Goal: Task Accomplishment & Management: Use online tool/utility

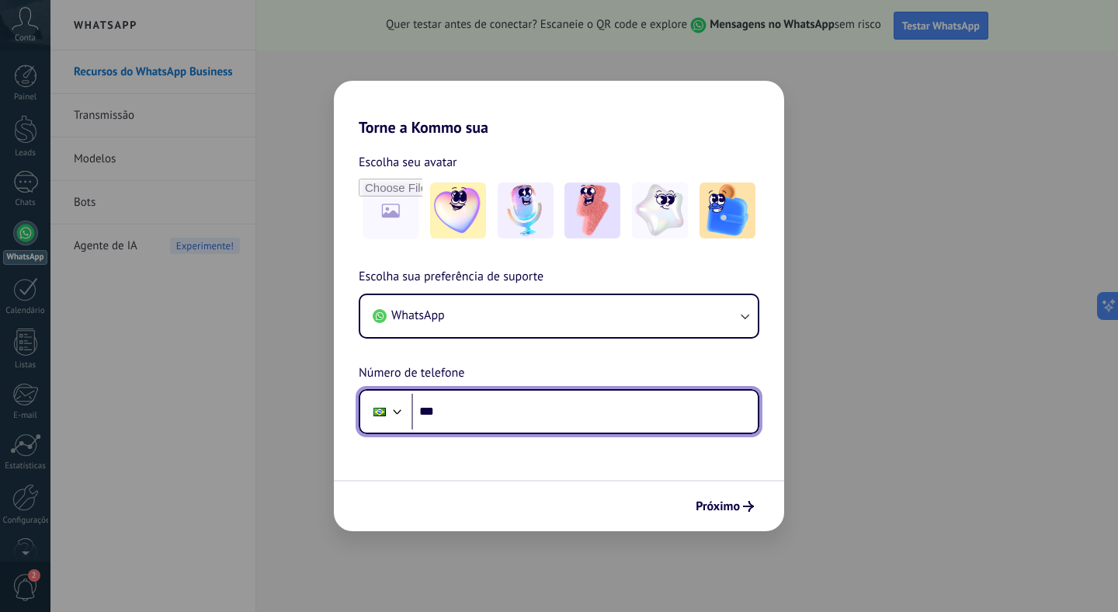
click at [515, 414] on input "***" at bounding box center [584, 412] width 346 height 36
click at [537, 418] on input "***" at bounding box center [584, 412] width 346 height 36
type input "**********"
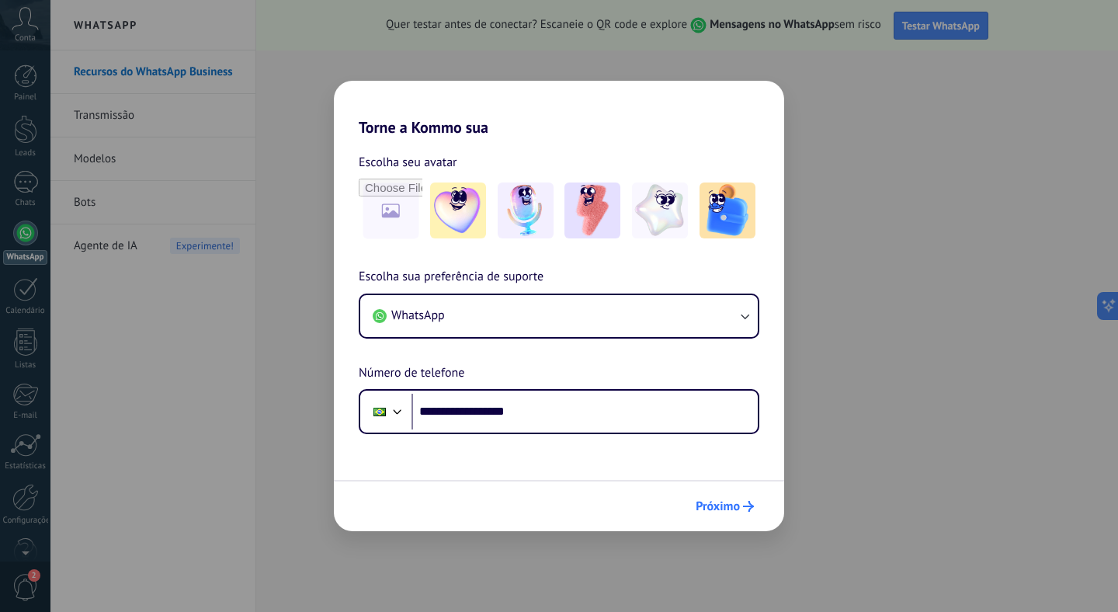
click at [723, 510] on span "Próximo" at bounding box center [718, 506] width 44 height 11
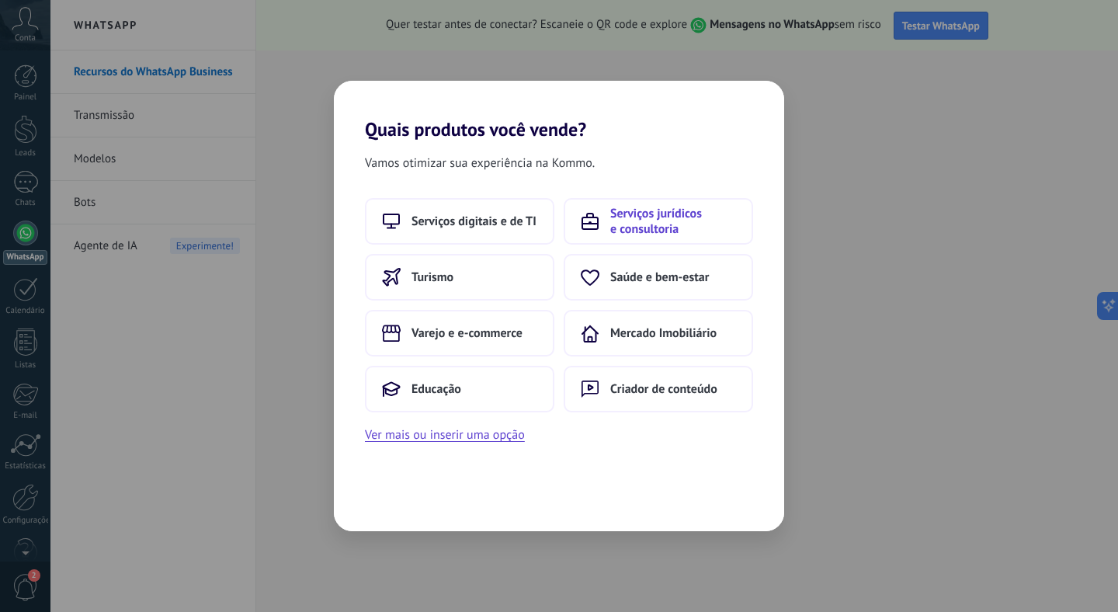
click at [692, 210] on span "Serviços jurídicos e consultoria" at bounding box center [673, 221] width 126 height 31
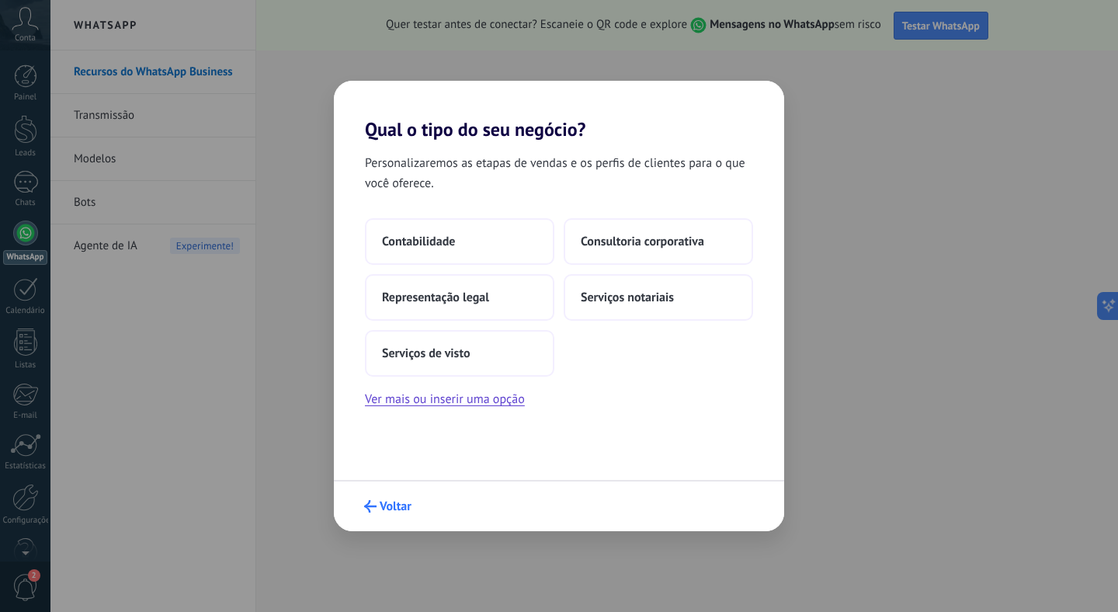
click at [388, 508] on span "Voltar" at bounding box center [396, 506] width 32 height 11
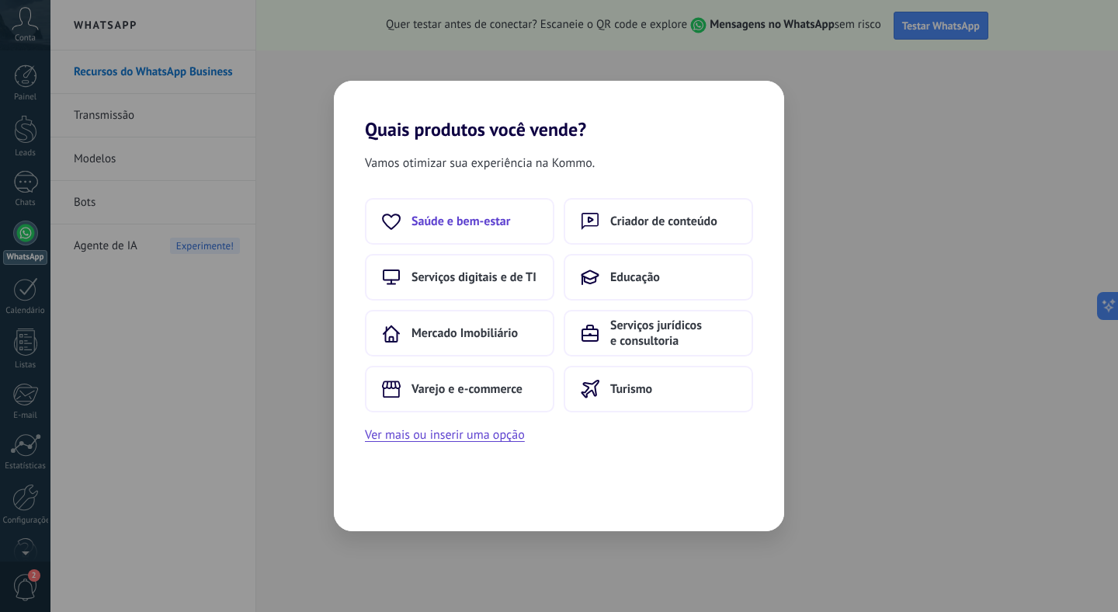
click at [499, 238] on button "Saúde e bem-estar" at bounding box center [459, 221] width 189 height 47
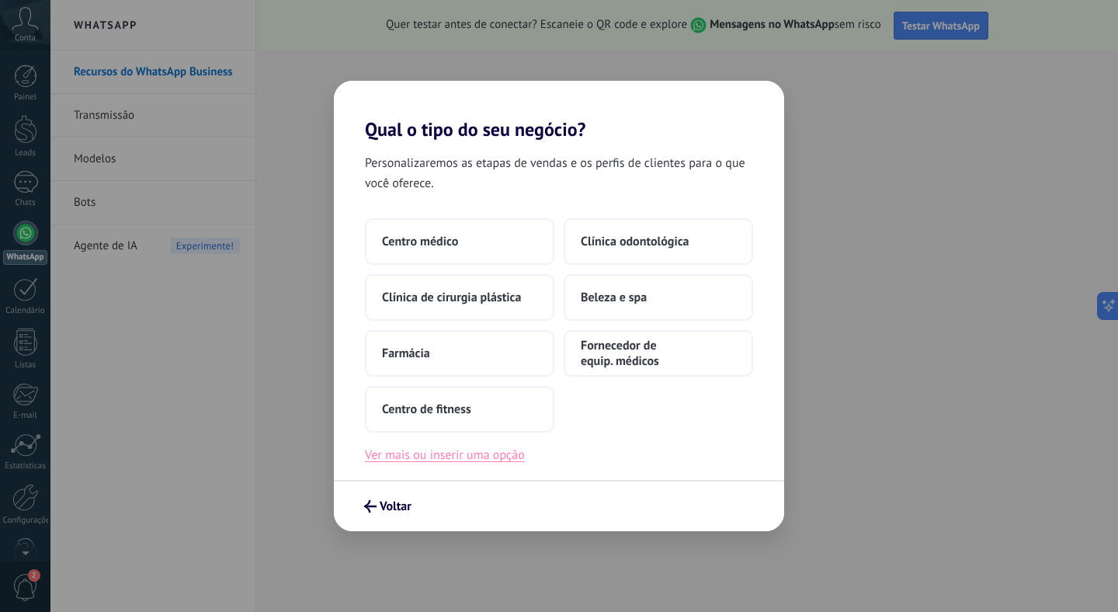
click at [439, 458] on button "Ver mais ou inserir uma opção" at bounding box center [445, 455] width 160 height 20
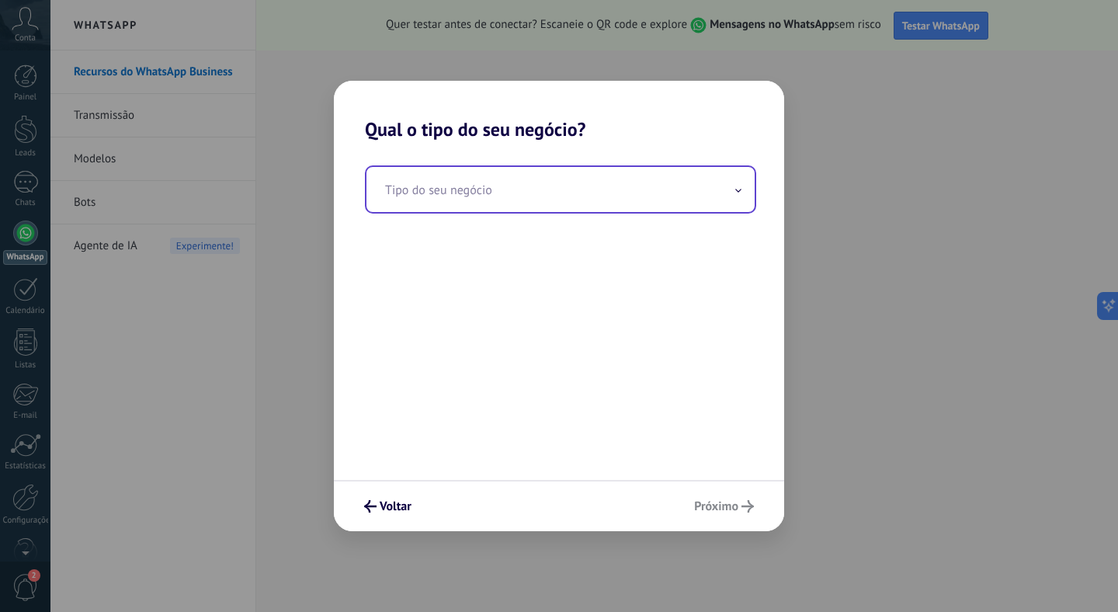
click at [460, 198] on input "text" at bounding box center [560, 189] width 388 height 45
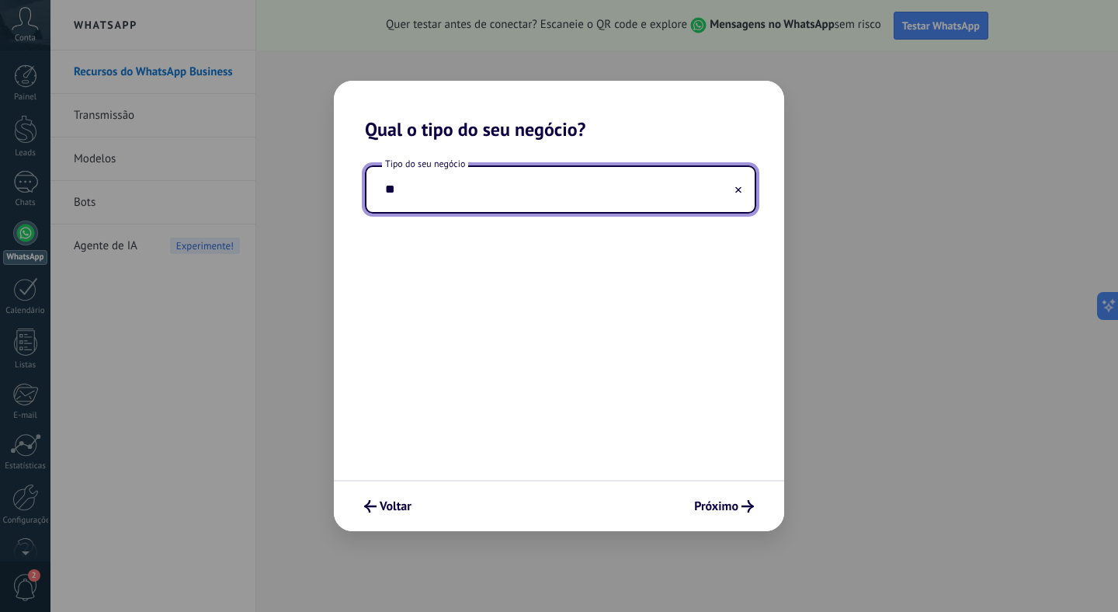
type input "*"
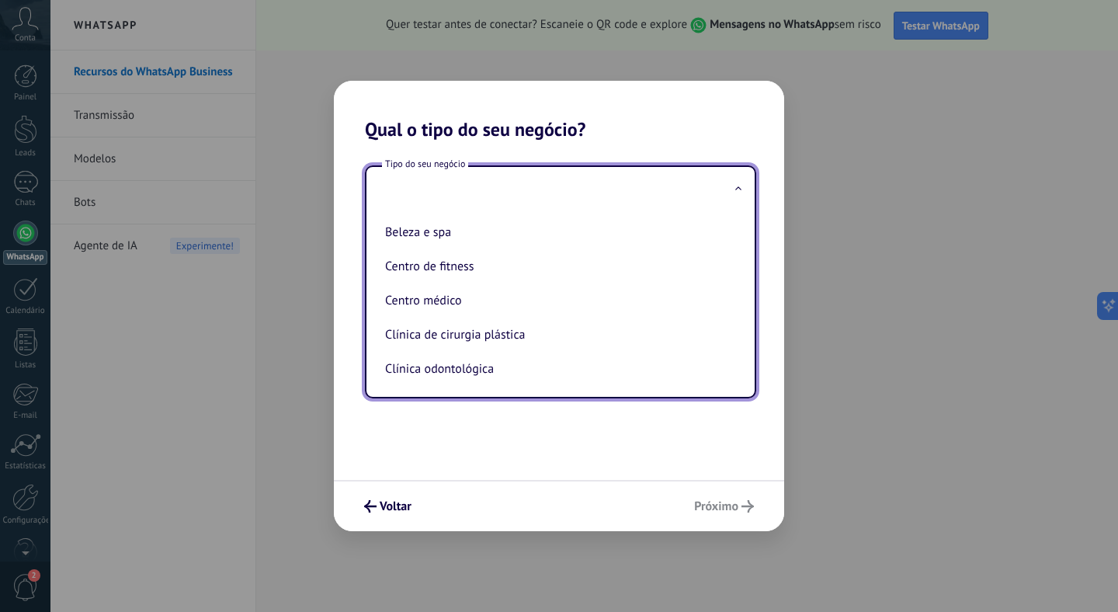
click at [473, 205] on input "text" at bounding box center [560, 189] width 388 height 45
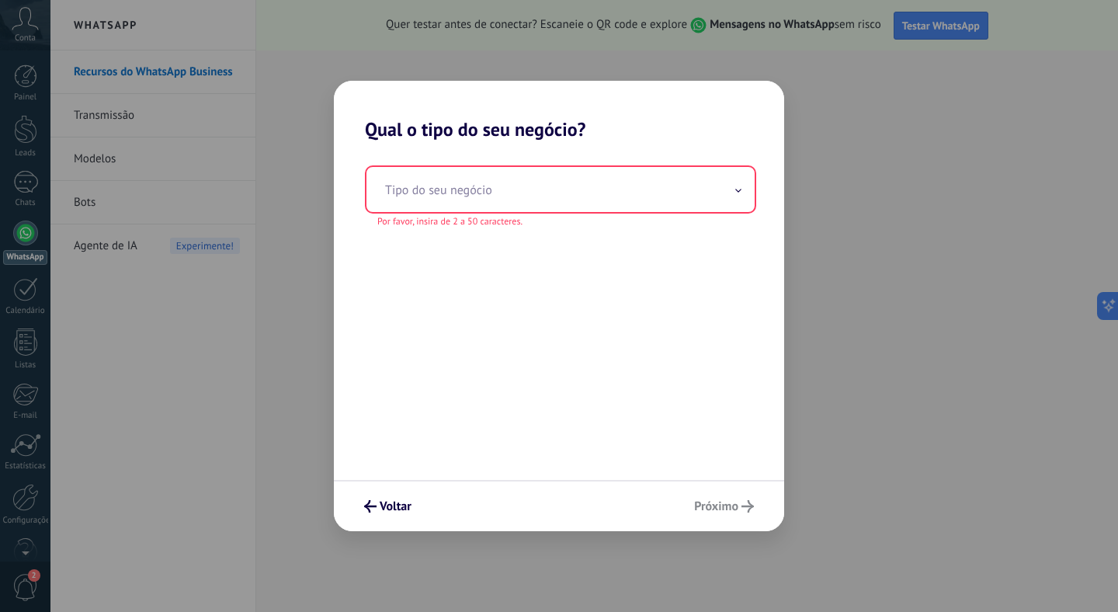
click at [584, 438] on div "Tipo do seu negócio Por favor, insira de 2 a 50 caracteres." at bounding box center [559, 309] width 450 height 339
click at [601, 192] on input "text" at bounding box center [560, 189] width 388 height 45
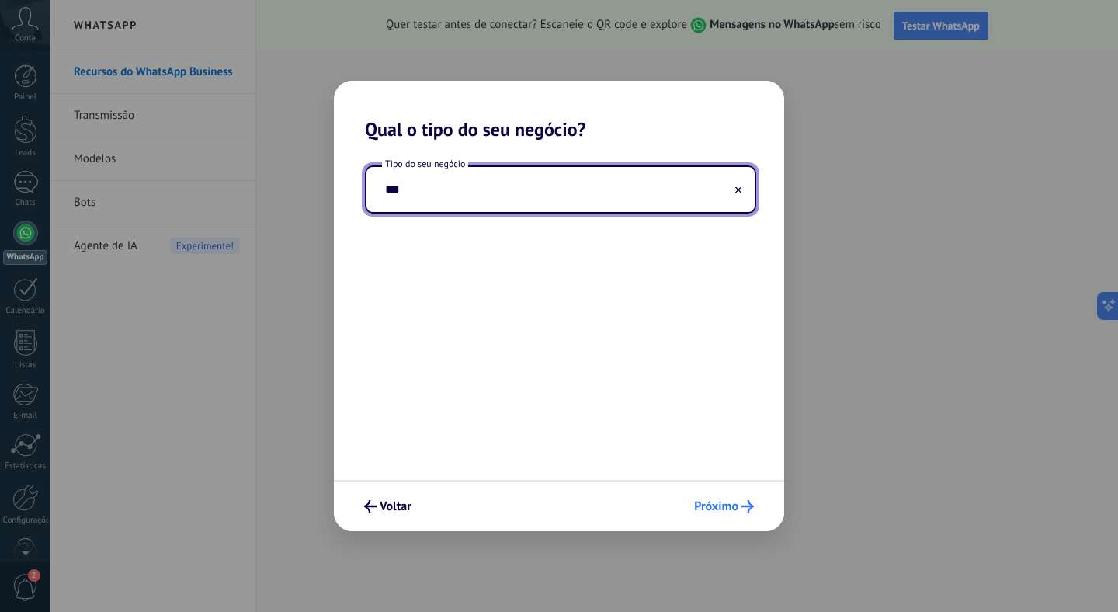
type input "***"
click at [696, 509] on span "Próximo" at bounding box center [716, 506] width 44 height 11
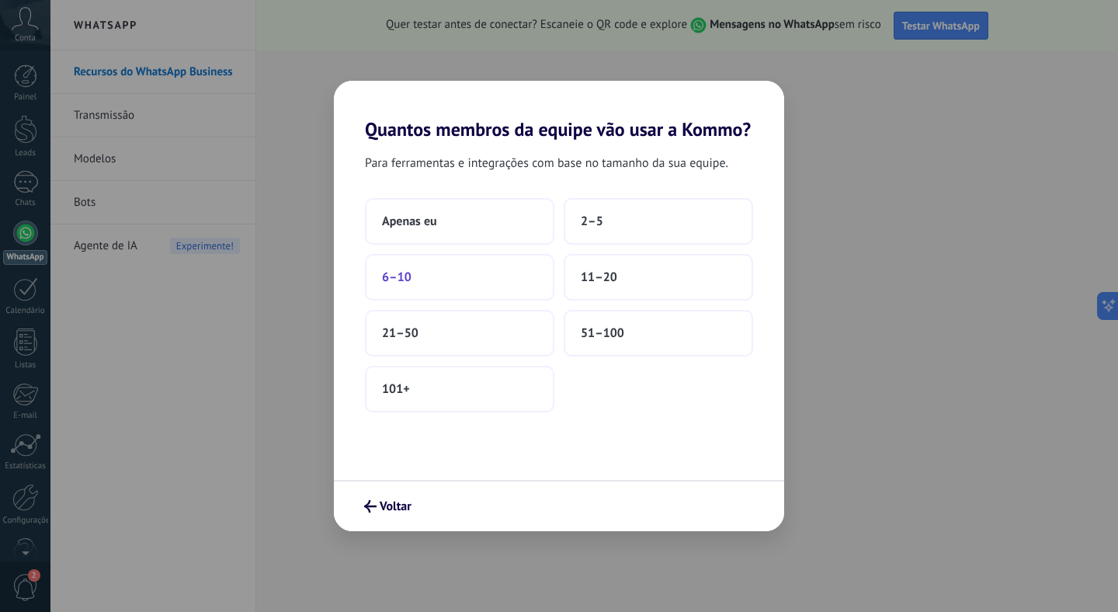
click at [437, 282] on button "6–10" at bounding box center [459, 277] width 189 height 47
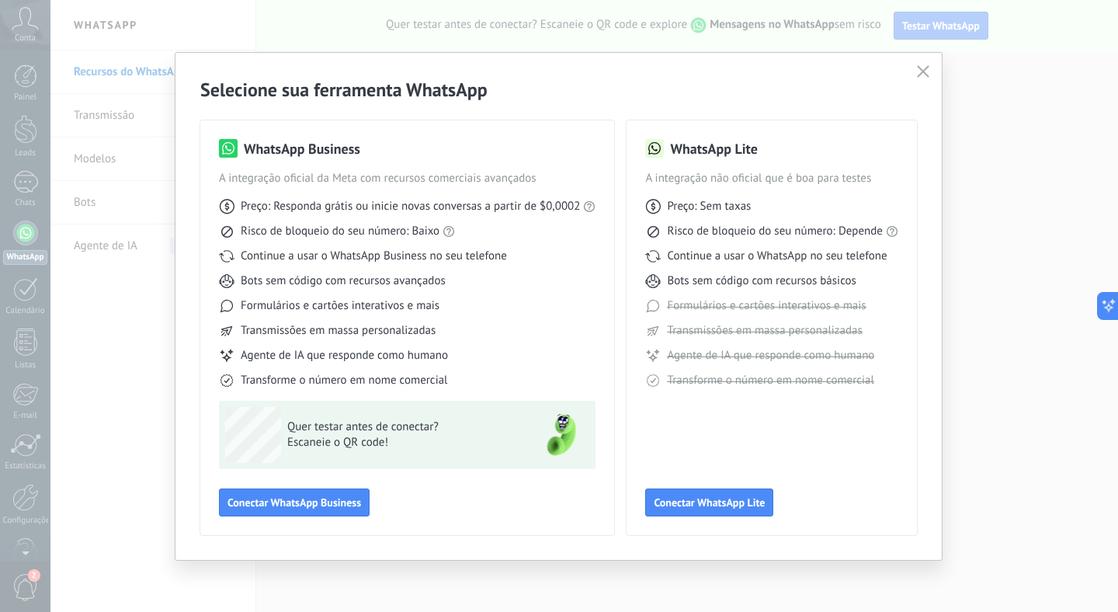
click at [800, 95] on h2 "Selecione sua ferramenta WhatsApp" at bounding box center [558, 90] width 716 height 24
click at [698, 498] on span "Conectar WhatsApp Lite" at bounding box center [709, 502] width 111 height 11
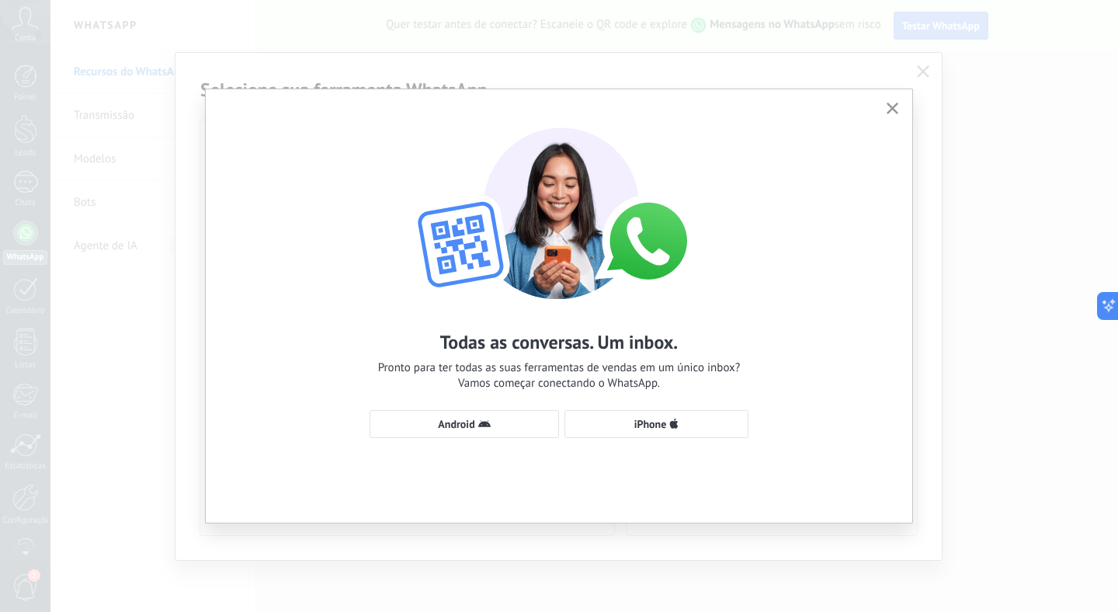
click at [896, 109] on icon "button" at bounding box center [892, 108] width 12 height 12
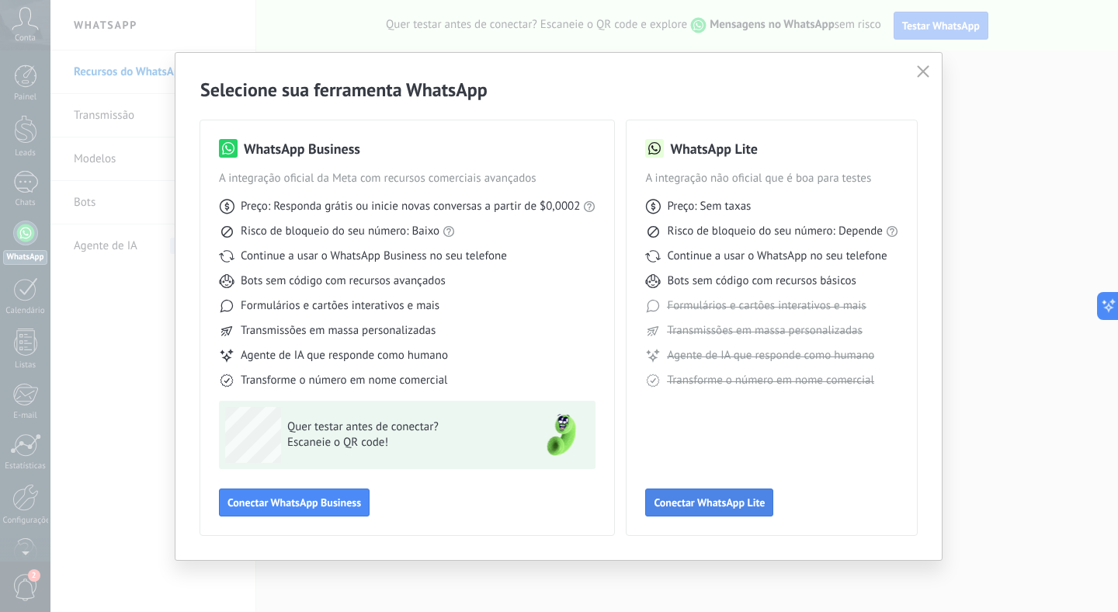
click at [718, 508] on span "Conectar WhatsApp Lite" at bounding box center [709, 502] width 111 height 11
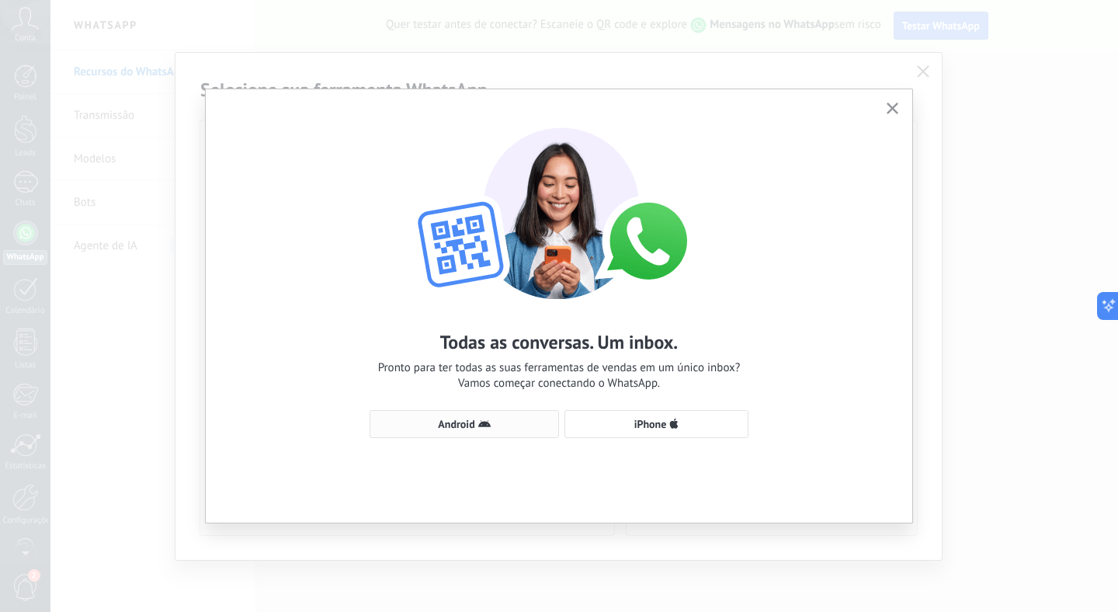
click at [522, 427] on span "Android" at bounding box center [464, 424] width 172 height 12
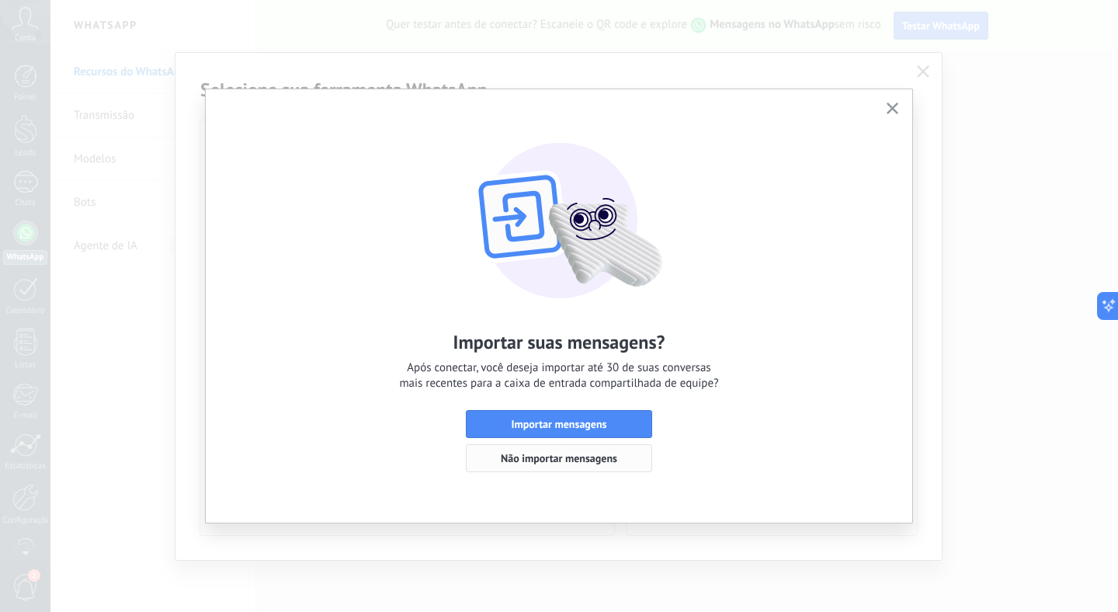
click at [578, 463] on span "Não importar mensagens" at bounding box center [559, 458] width 116 height 11
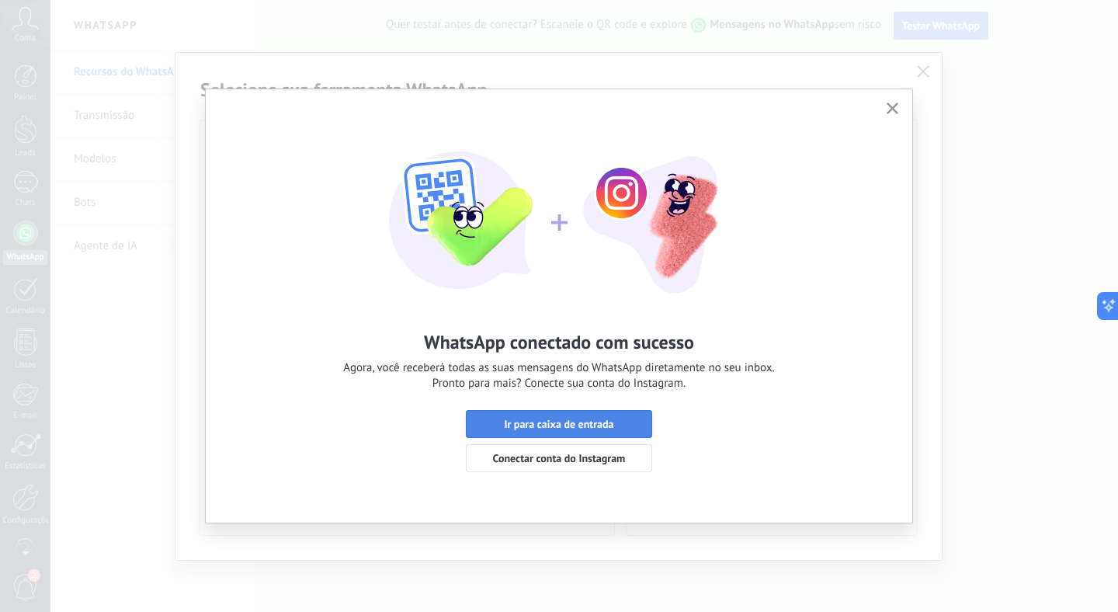
click at [563, 419] on span "Ir para caixa de entrada" at bounding box center [558, 423] width 109 height 11
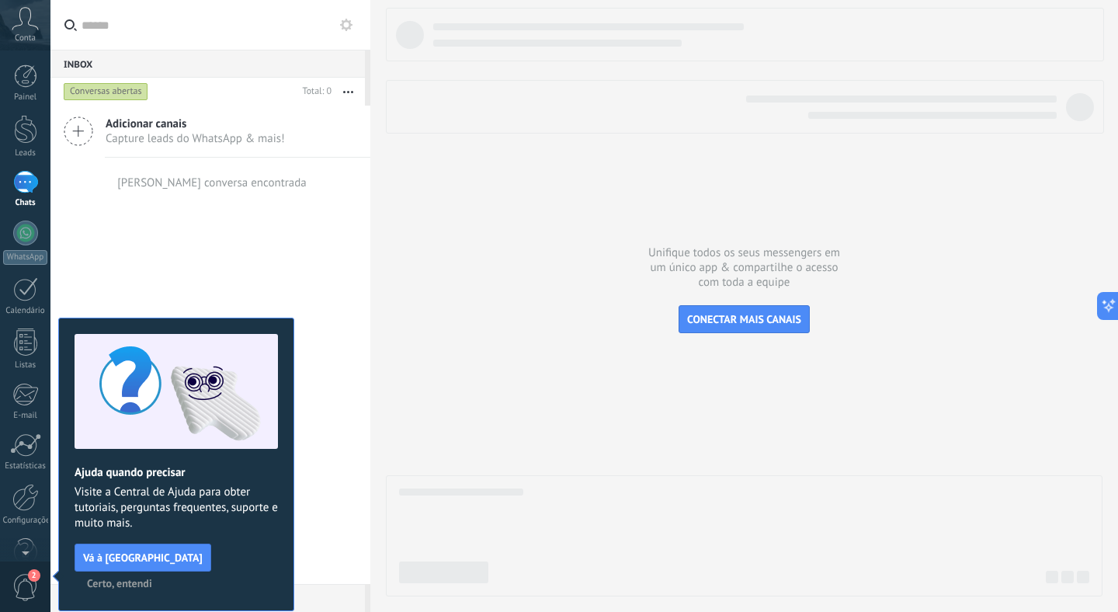
click at [167, 416] on img at bounding box center [176, 391] width 203 height 115
click at [152, 578] on span "Certo, entendi" at bounding box center [119, 583] width 65 height 11
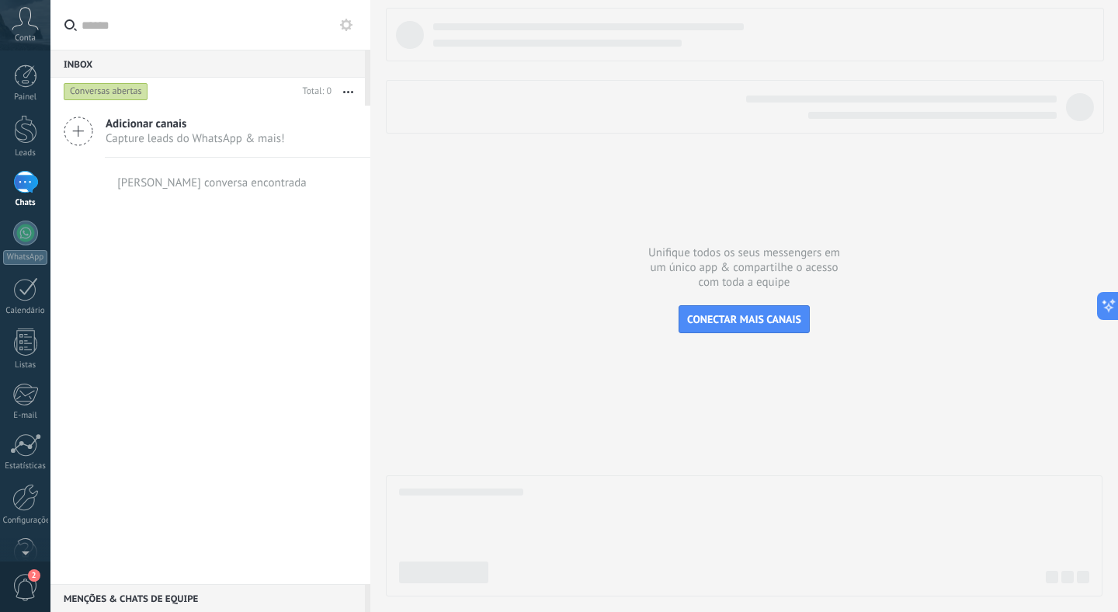
click at [25, 188] on div at bounding box center [25, 182] width 25 height 23
click at [137, 131] on span "Capture leads do WhatsApp & mais!" at bounding box center [195, 138] width 179 height 15
click at [81, 130] on icon at bounding box center [78, 130] width 29 height 29
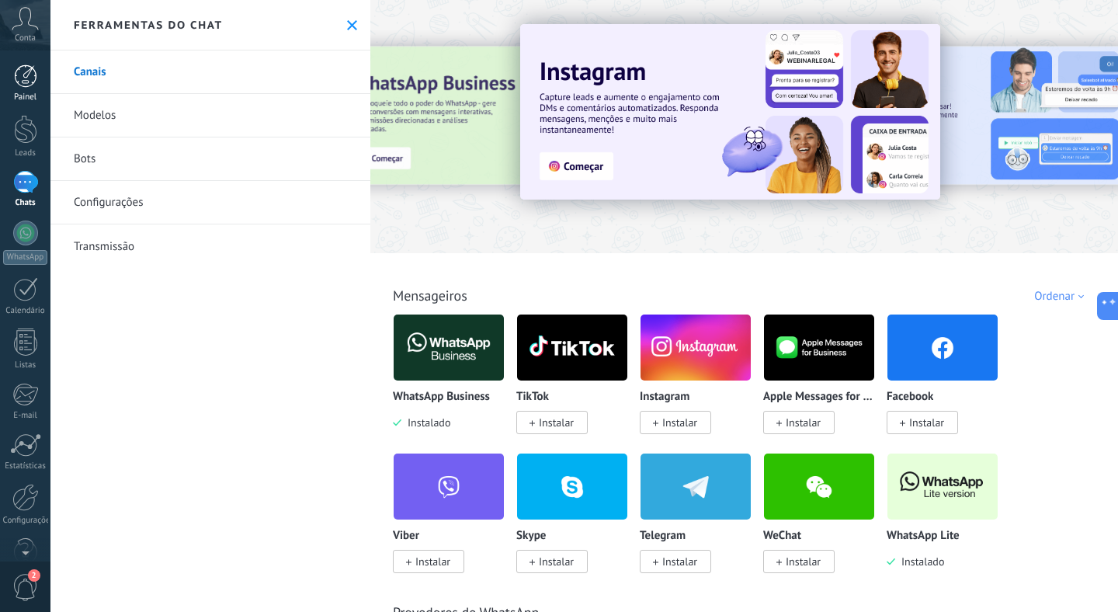
click at [19, 84] on div at bounding box center [25, 75] width 23 height 23
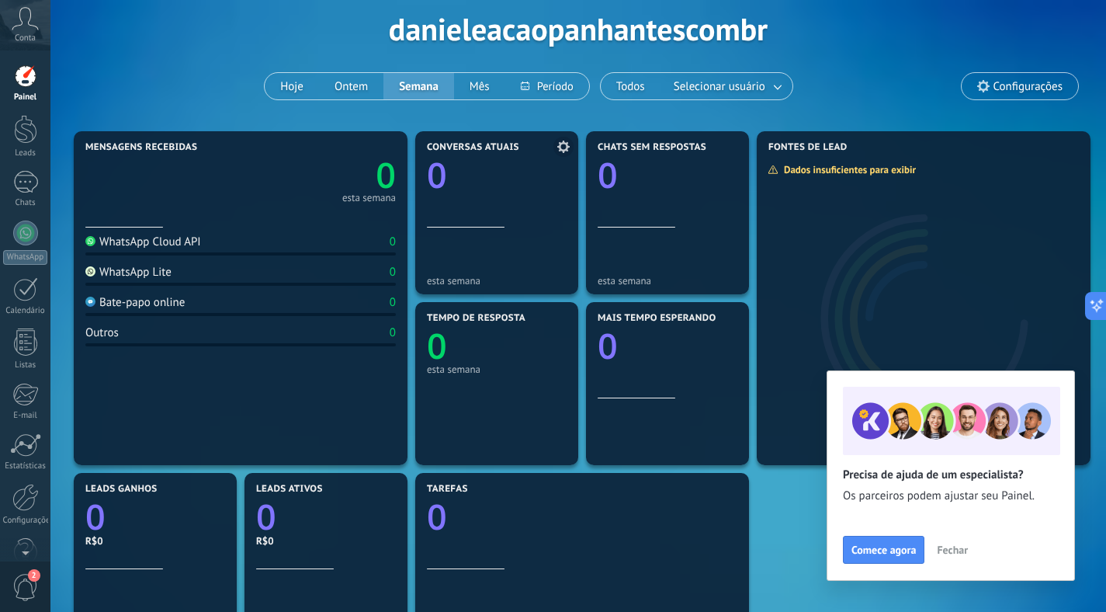
scroll to position [125, 0]
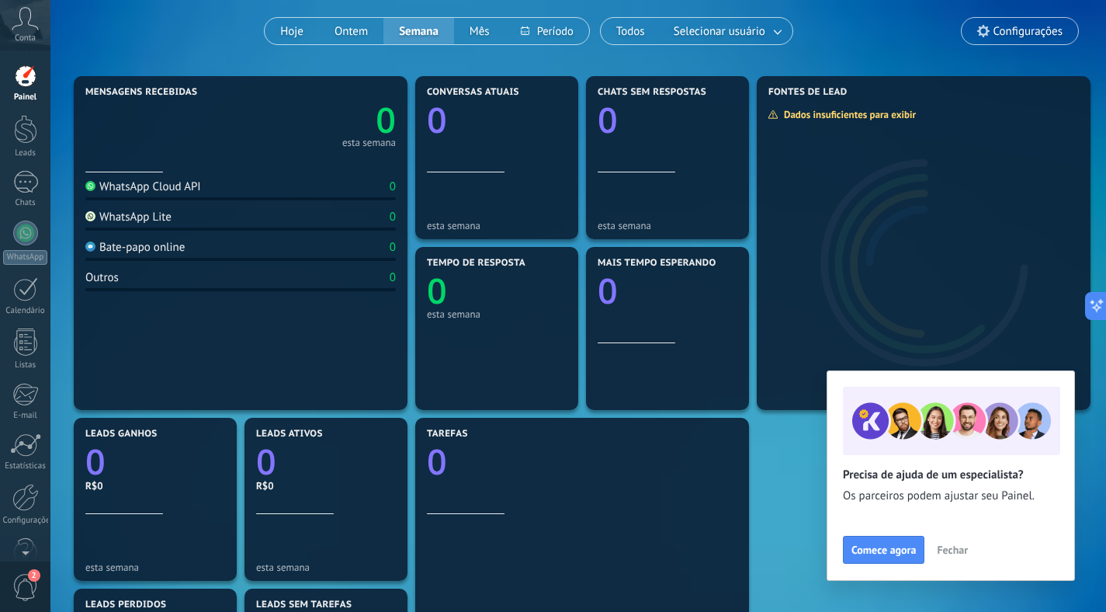
click at [949, 548] on span "Fechar" at bounding box center [952, 549] width 31 height 11
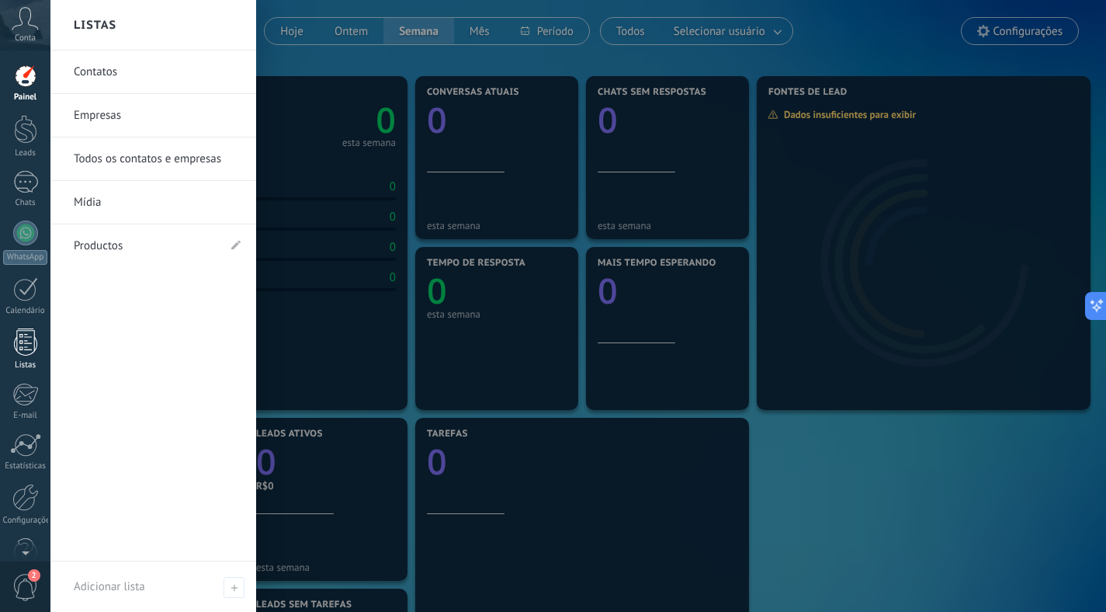
click at [23, 358] on link "Listas" at bounding box center [25, 349] width 50 height 42
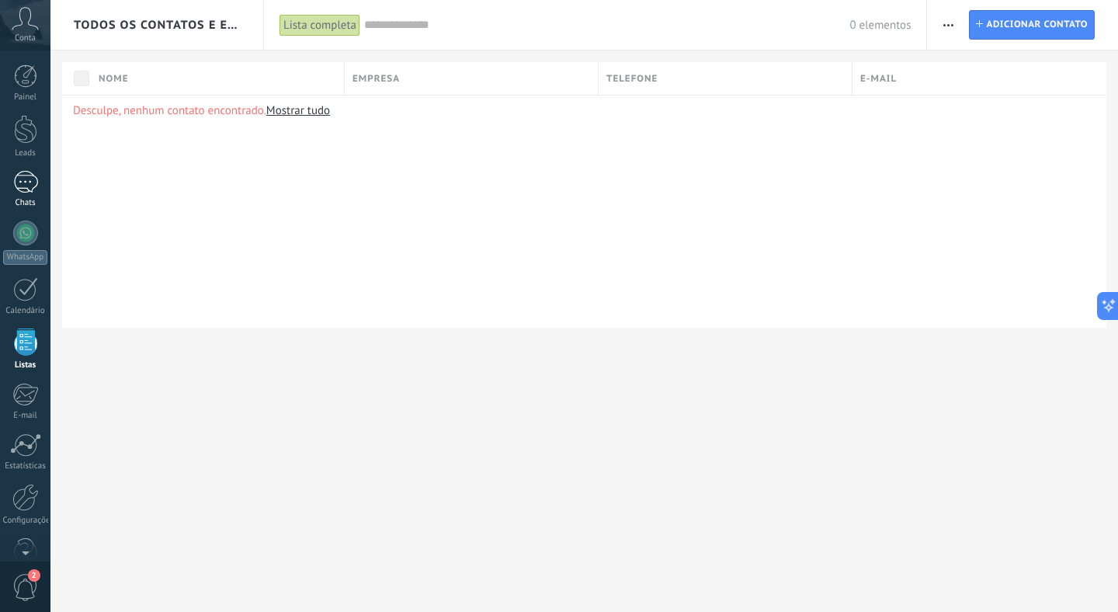
click at [29, 176] on div at bounding box center [25, 182] width 25 height 23
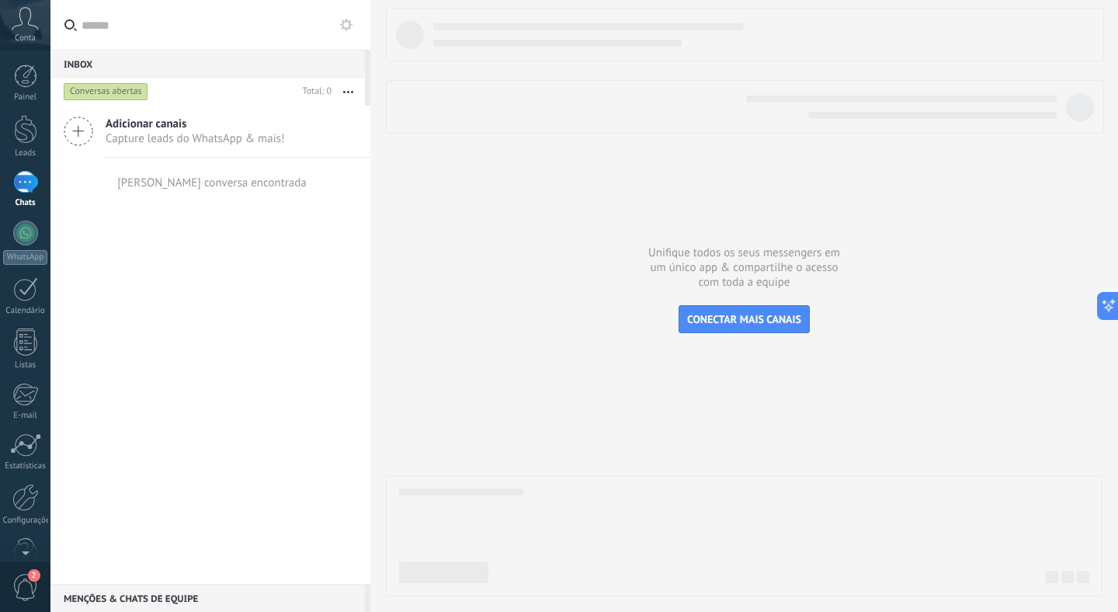
click at [194, 144] on span "Capture leads do WhatsApp & mais!" at bounding box center [195, 138] width 179 height 15
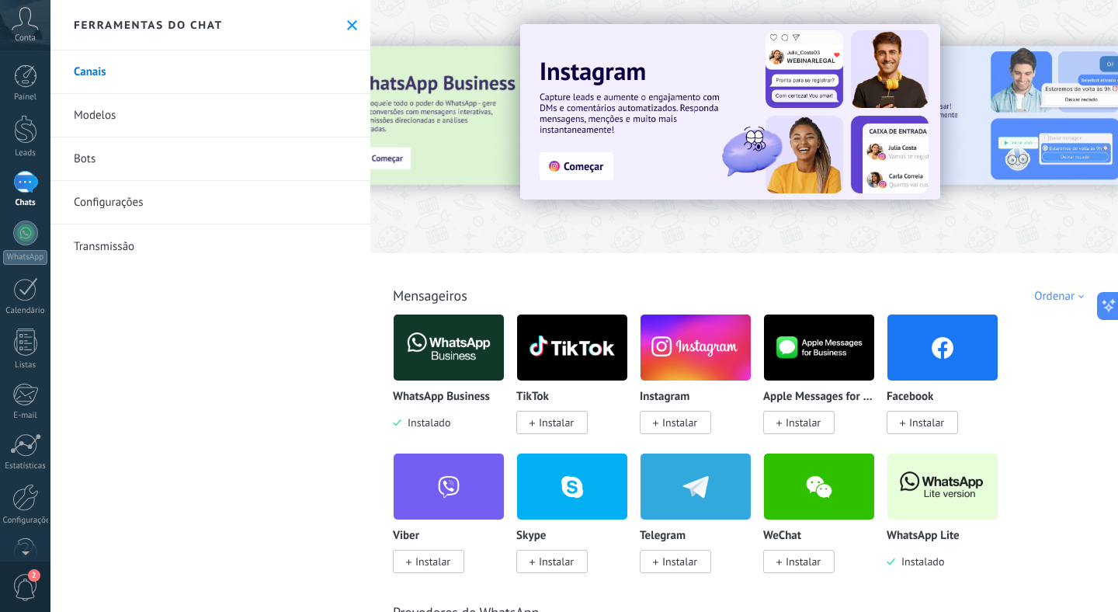
click at [459, 345] on img at bounding box center [449, 347] width 110 height 75
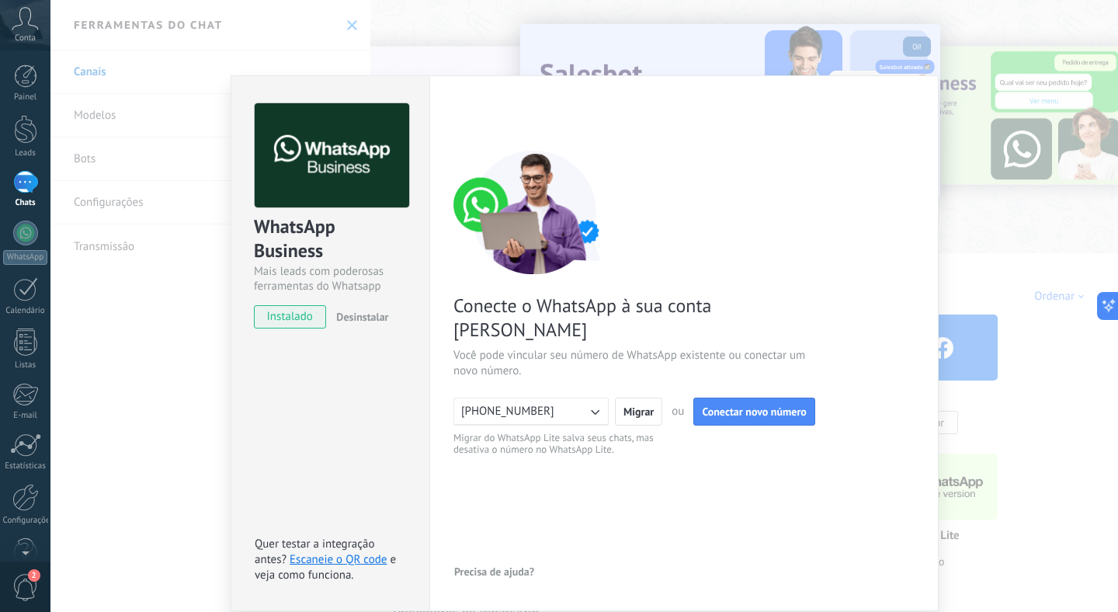
click at [987, 299] on div "WhatsApp Business Mais leads com poderosas ferramentas do Whatsapp instalado De…" at bounding box center [583, 306] width 1067 height 612
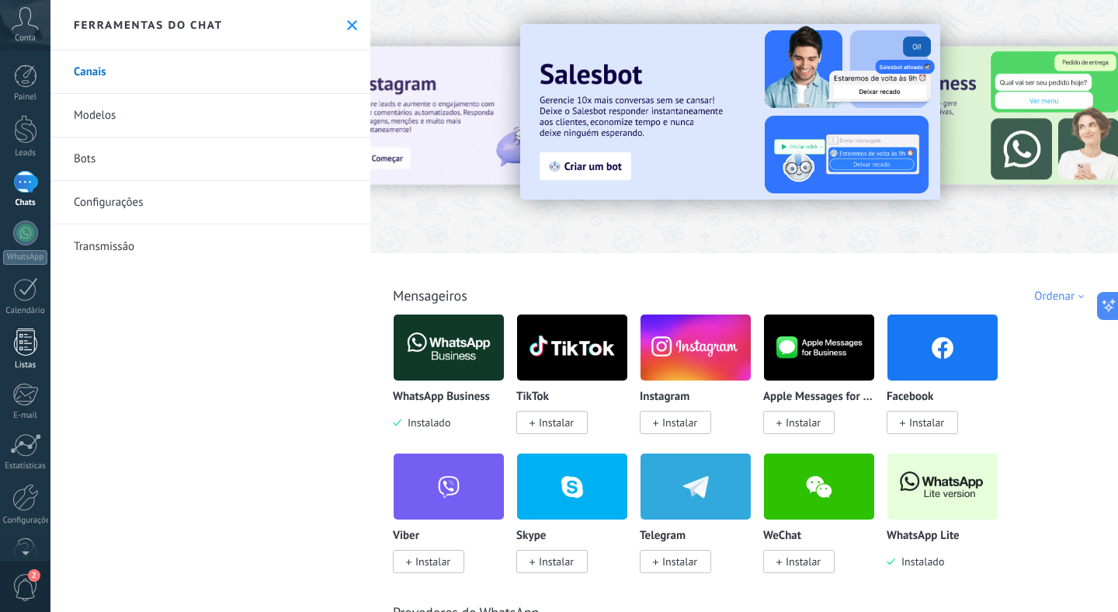
click at [20, 350] on div at bounding box center [25, 341] width 23 height 27
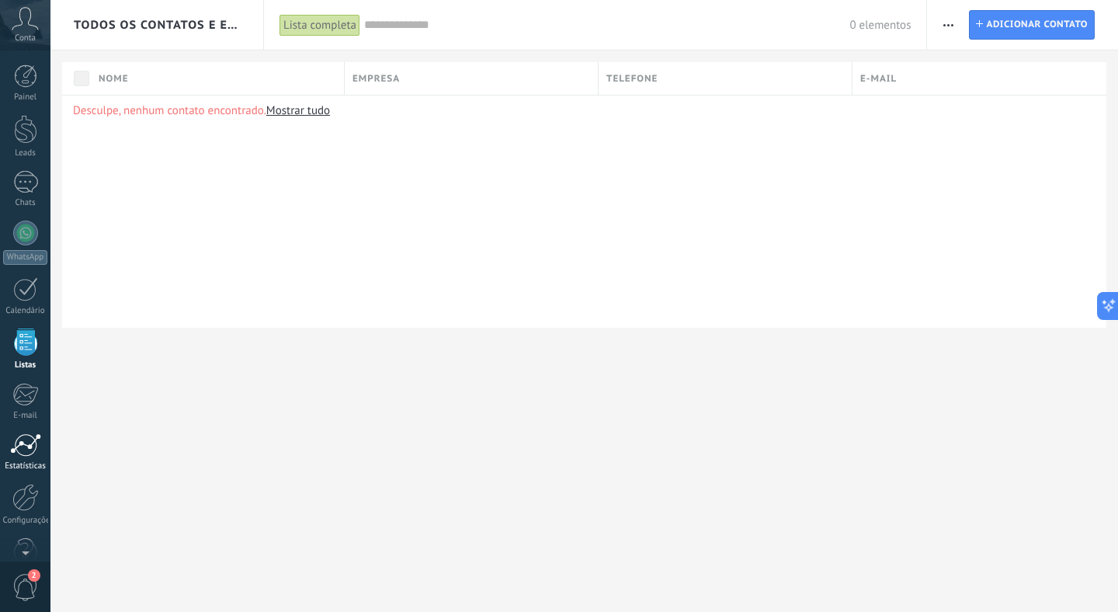
click at [29, 461] on div "Estatísticas" at bounding box center [25, 466] width 45 height 10
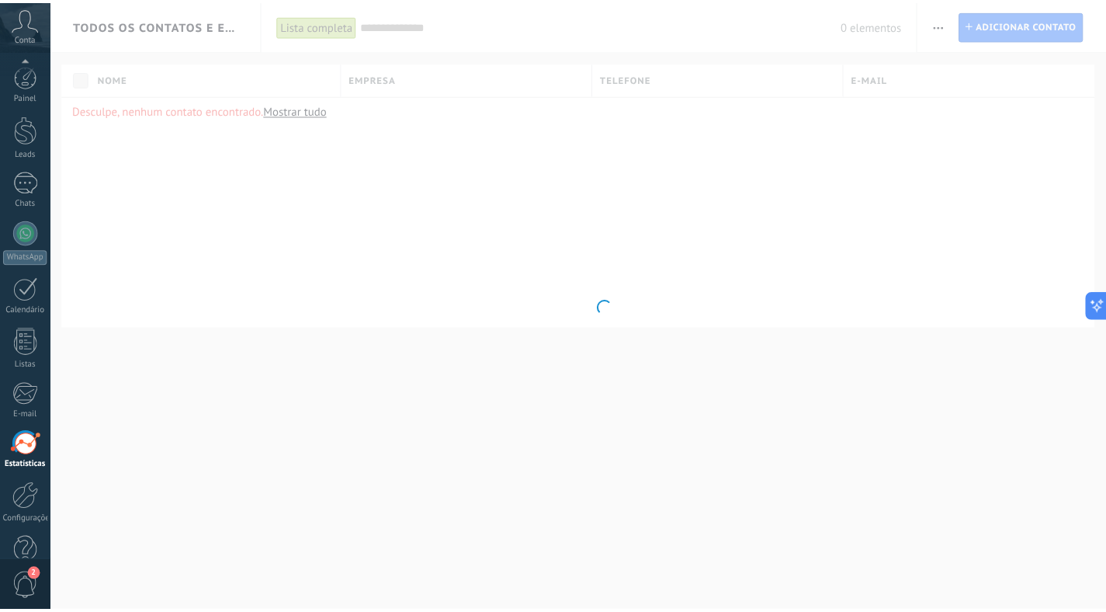
scroll to position [34, 0]
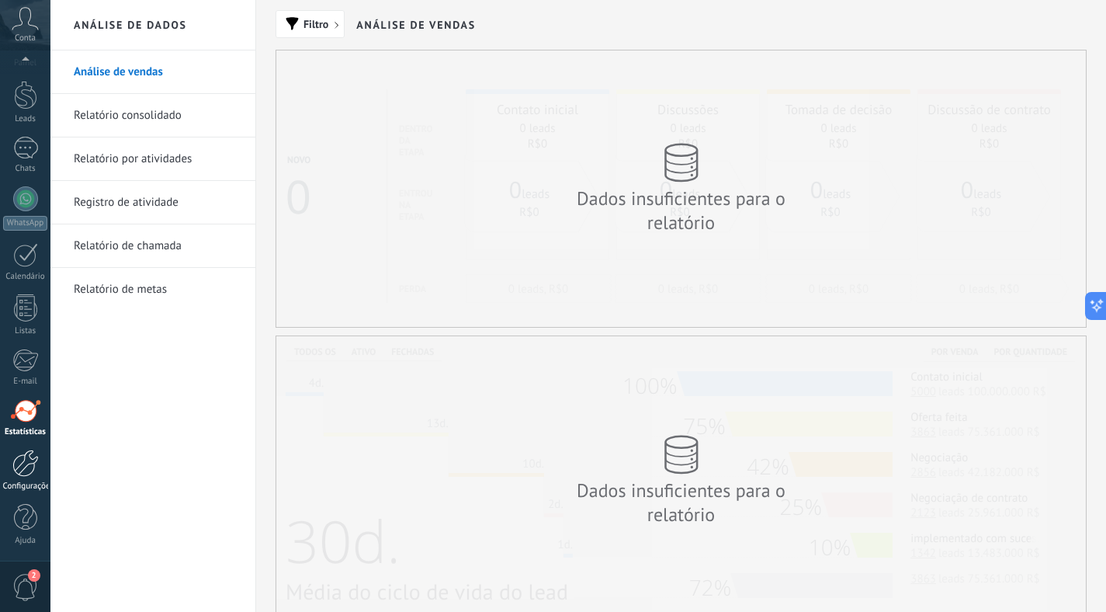
click at [24, 467] on div at bounding box center [25, 462] width 26 height 27
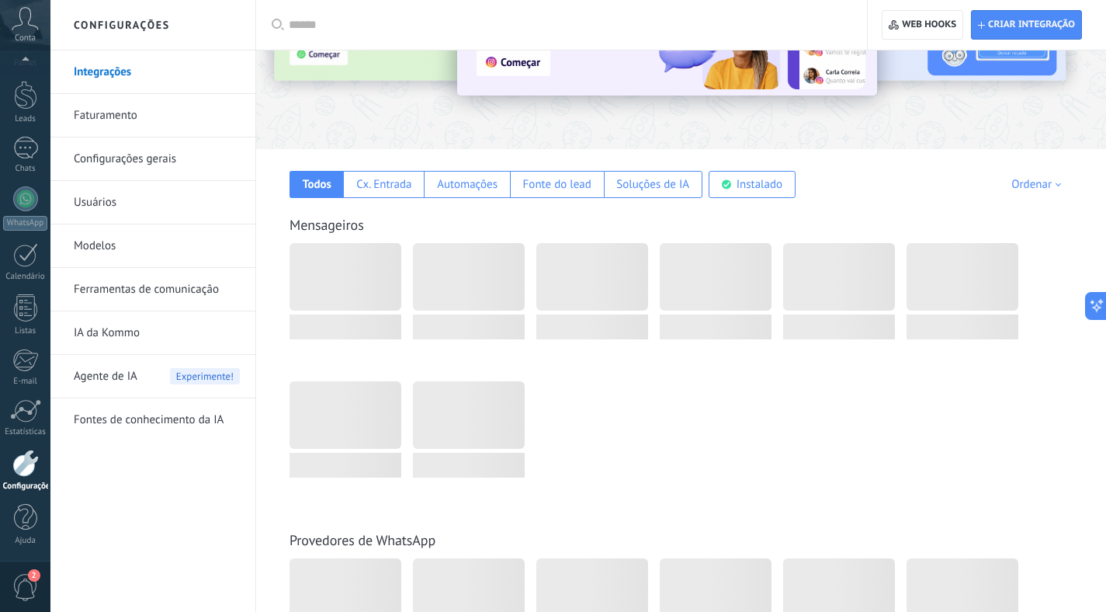
scroll to position [172, 0]
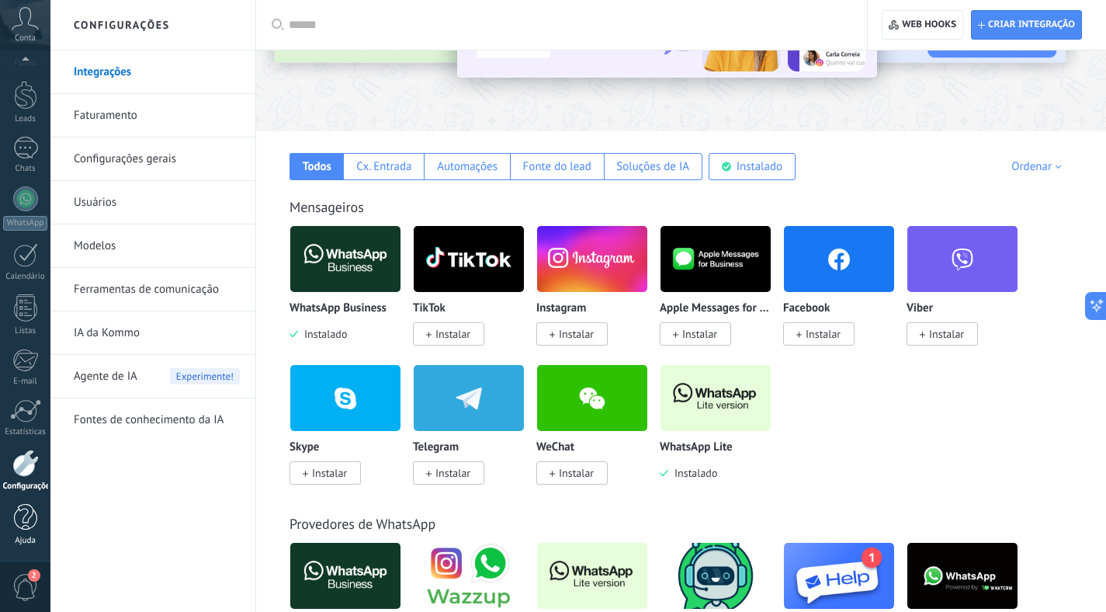
click at [36, 518] on div at bounding box center [25, 517] width 23 height 27
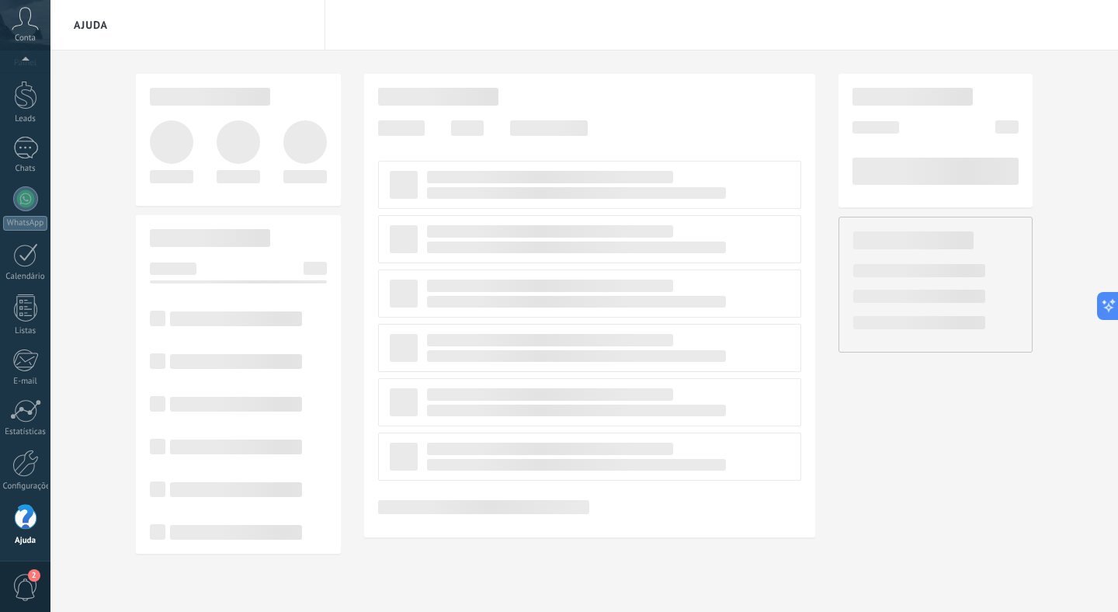
click at [12, 340] on div "Painel Leads Chats WhatsApp Clientes" at bounding box center [25, 295] width 50 height 531
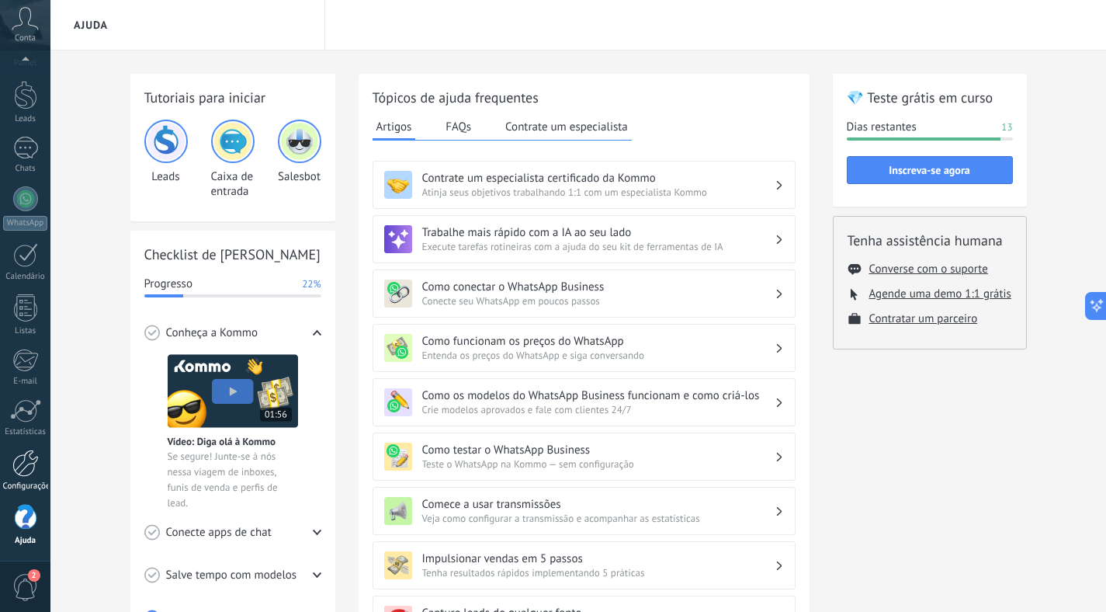
click at [21, 473] on div at bounding box center [25, 462] width 26 height 27
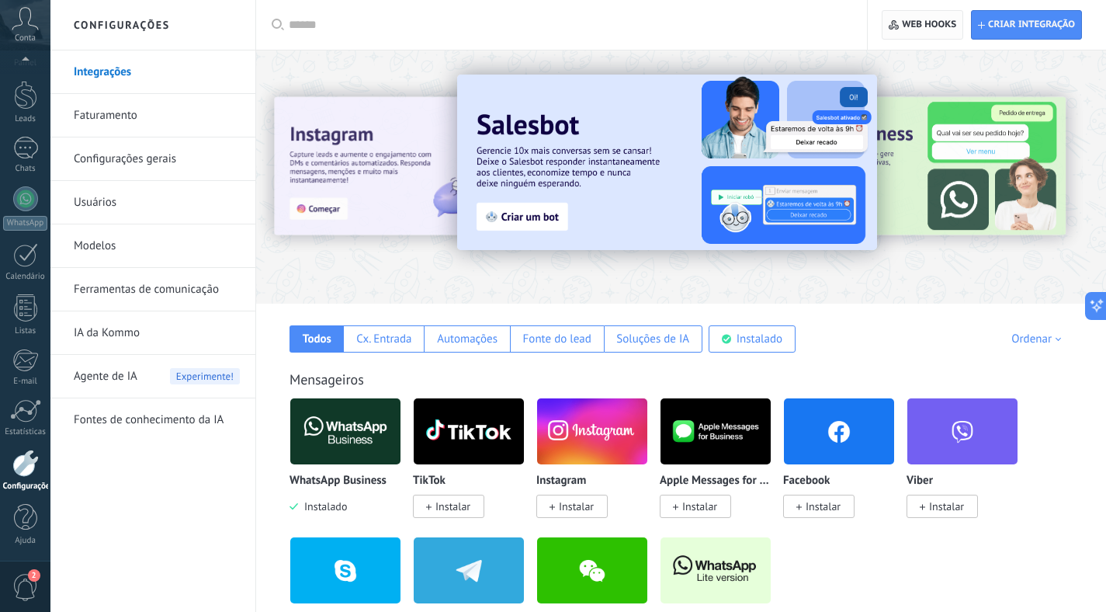
click at [926, 29] on span "Web hooks 0" at bounding box center [929, 25] width 54 height 12
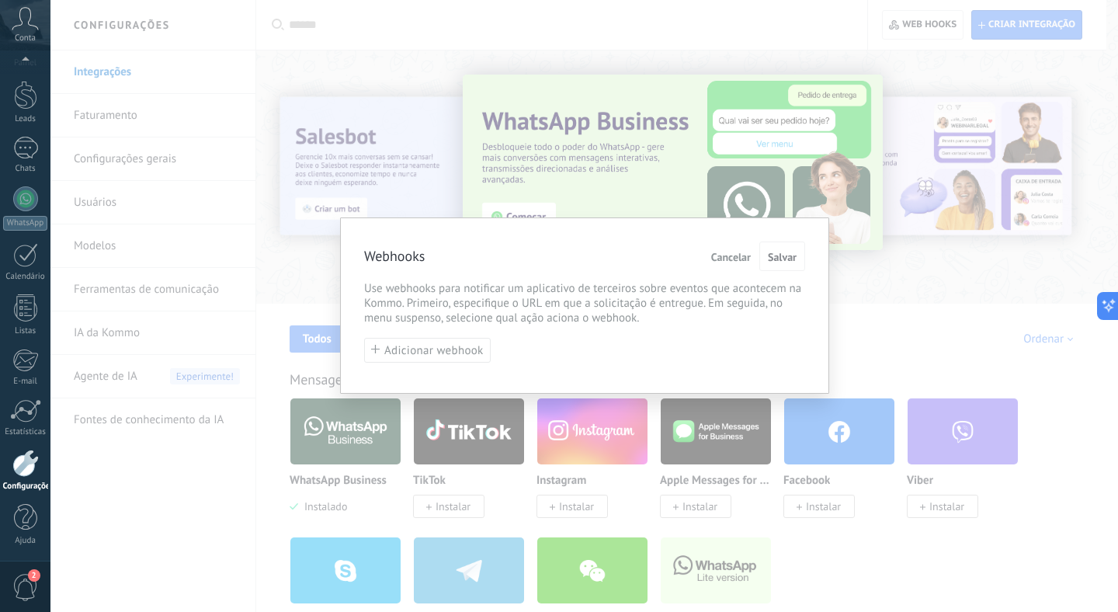
click at [730, 260] on span "Cancelar" at bounding box center [731, 257] width 40 height 11
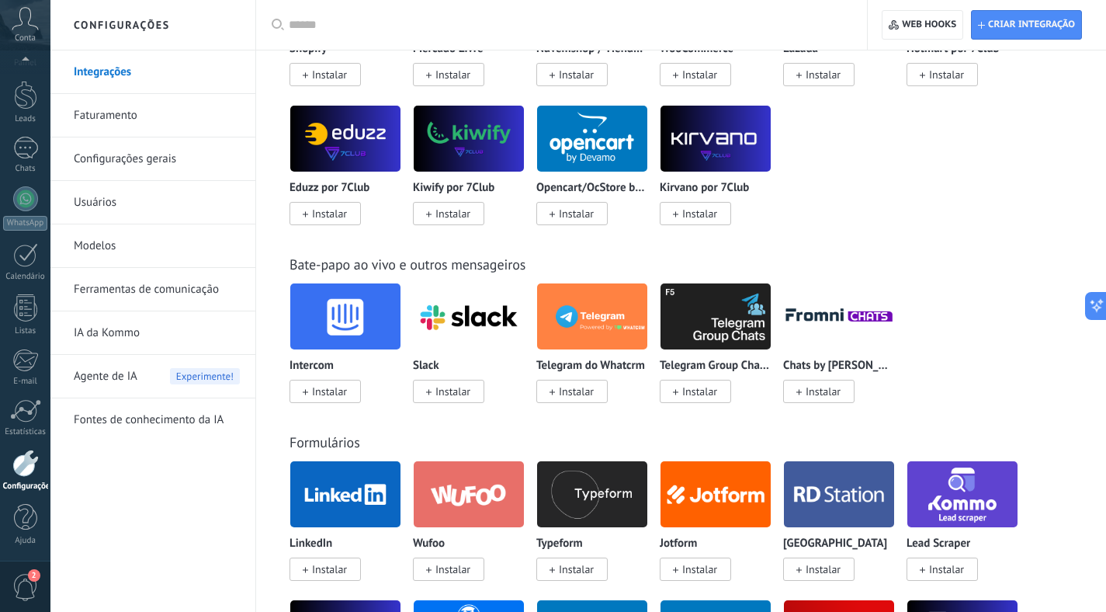
scroll to position [1199, 0]
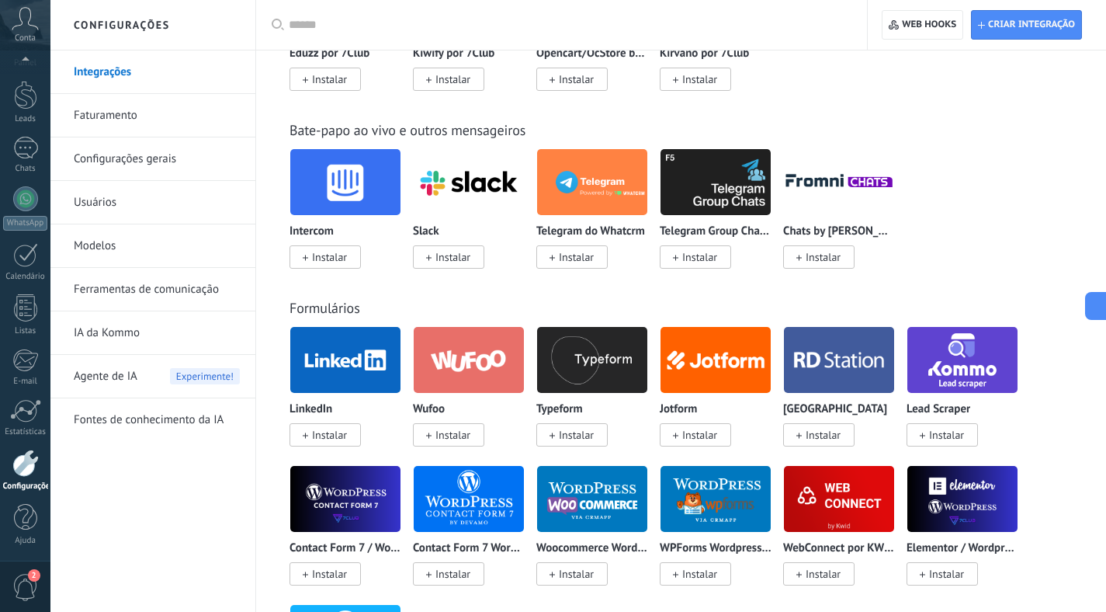
click at [112, 208] on link "Usuários" at bounding box center [157, 202] width 166 height 43
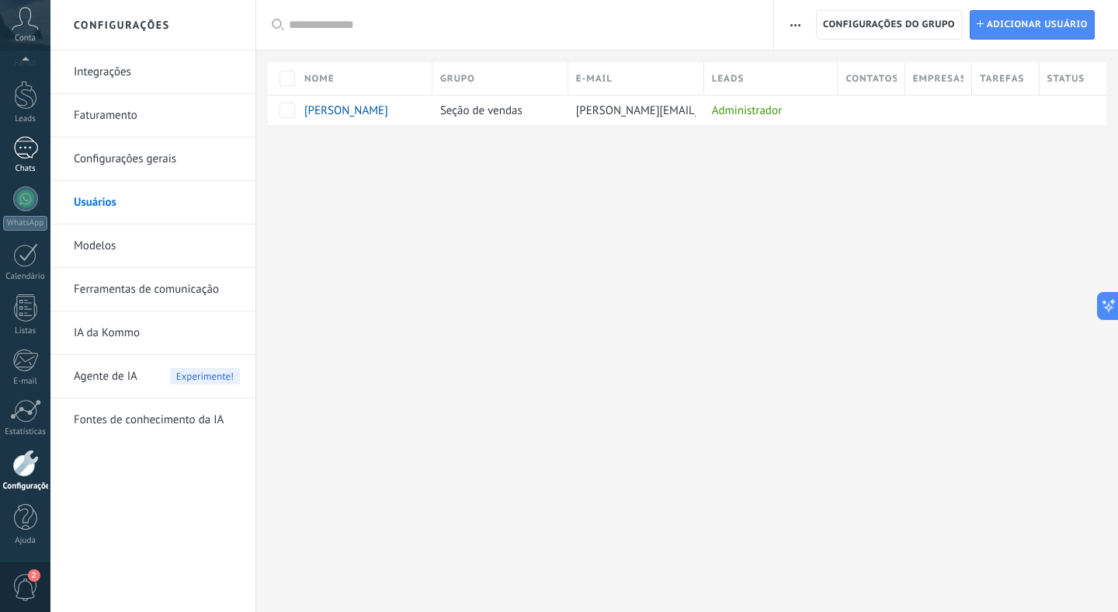
click at [31, 158] on div at bounding box center [25, 148] width 25 height 23
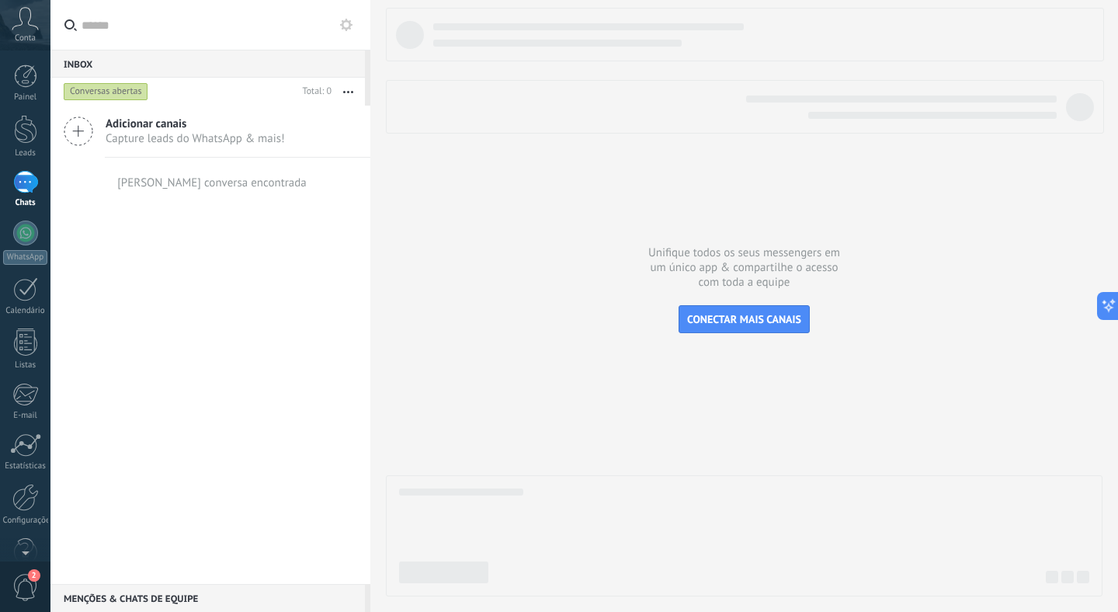
click at [218, 142] on span "Capture leads do WhatsApp & mais!" at bounding box center [195, 138] width 179 height 15
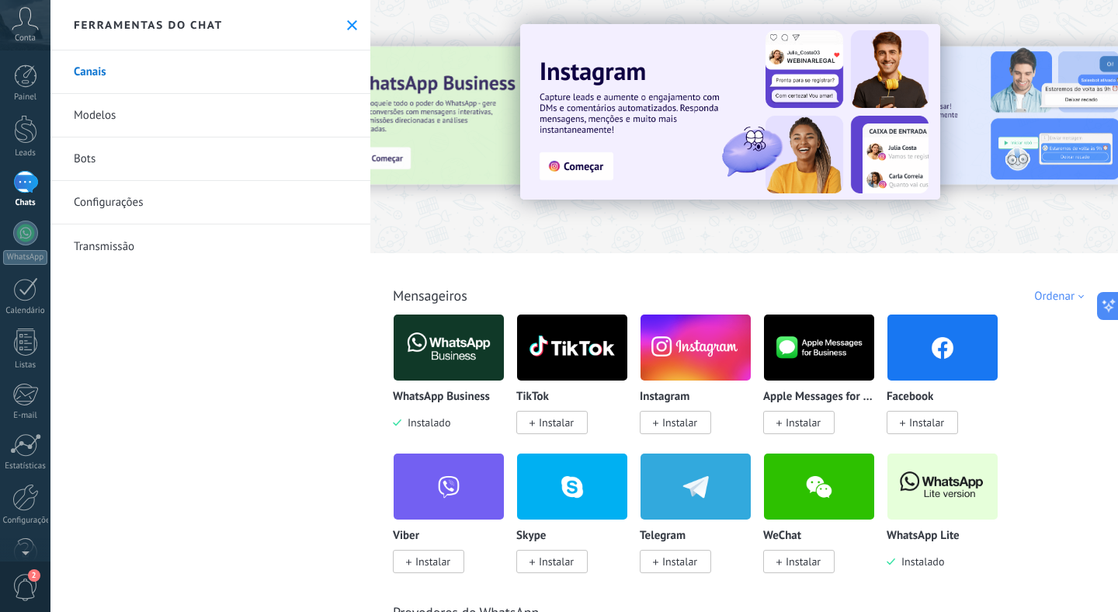
click at [352, 19] on button at bounding box center [351, 25] width 13 height 13
